Goal: Information Seeking & Learning: Learn about a topic

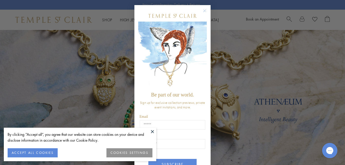
click at [203, 8] on circle "Close dialog" at bounding box center [204, 11] width 6 height 6
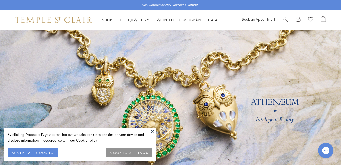
click at [151, 131] on button at bounding box center [152, 132] width 8 height 8
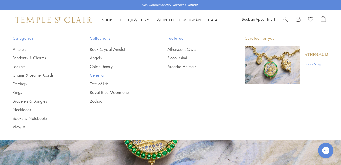
click at [99, 73] on link "Celestial" at bounding box center [118, 75] width 57 height 6
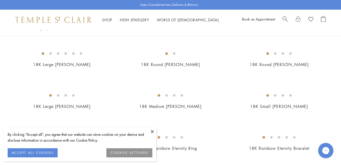
click at [152, 132] on button at bounding box center [152, 132] width 8 height 8
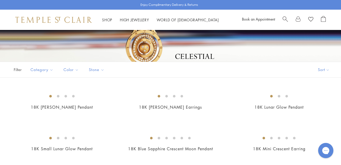
scroll to position [29, 0]
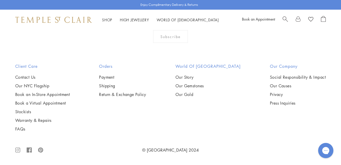
scroll to position [2352, 0]
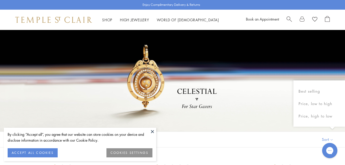
click at [331, 138] on button "Sort" at bounding box center [327, 139] width 35 height 15
click at [151, 130] on button at bounding box center [152, 132] width 8 height 8
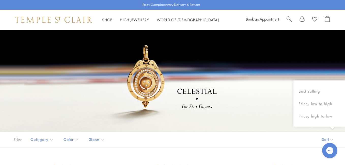
click at [331, 139] on button "Sort" at bounding box center [327, 139] width 35 height 15
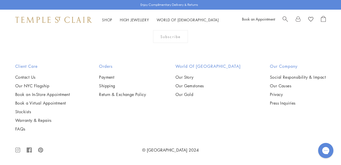
scroll to position [2343, 0]
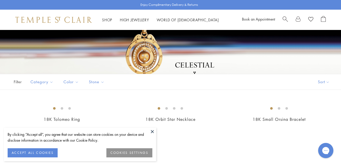
scroll to position [81, 0]
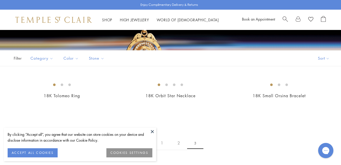
click at [153, 133] on button at bounding box center [152, 132] width 8 height 8
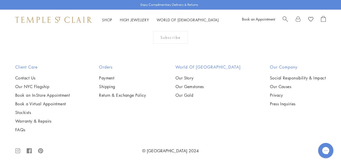
scroll to position [274, 0]
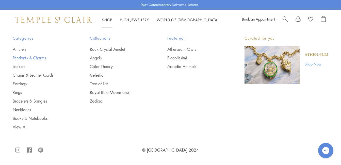
click at [20, 57] on link "Pendants & Charms" at bounding box center [41, 58] width 57 height 6
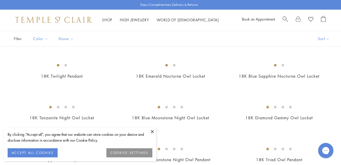
scroll to position [54, 0]
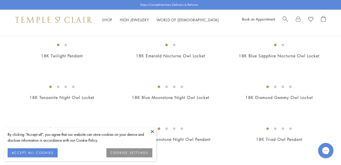
click at [151, 131] on button at bounding box center [152, 132] width 8 height 8
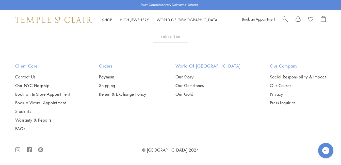
scroll to position [2853, 0]
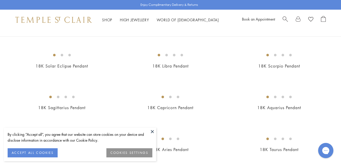
scroll to position [68, 0]
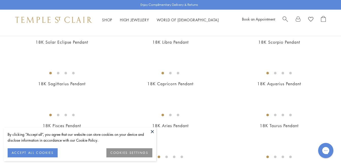
click at [151, 130] on button at bounding box center [152, 132] width 8 height 8
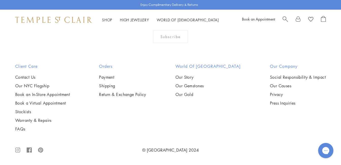
scroll to position [2536, 0]
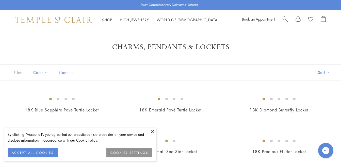
click at [150, 130] on button at bounding box center [152, 132] width 8 height 8
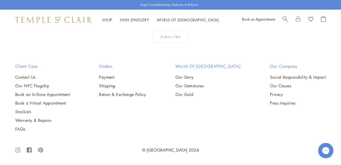
scroll to position [423, 0]
